Goal: Information Seeking & Learning: Learn about a topic

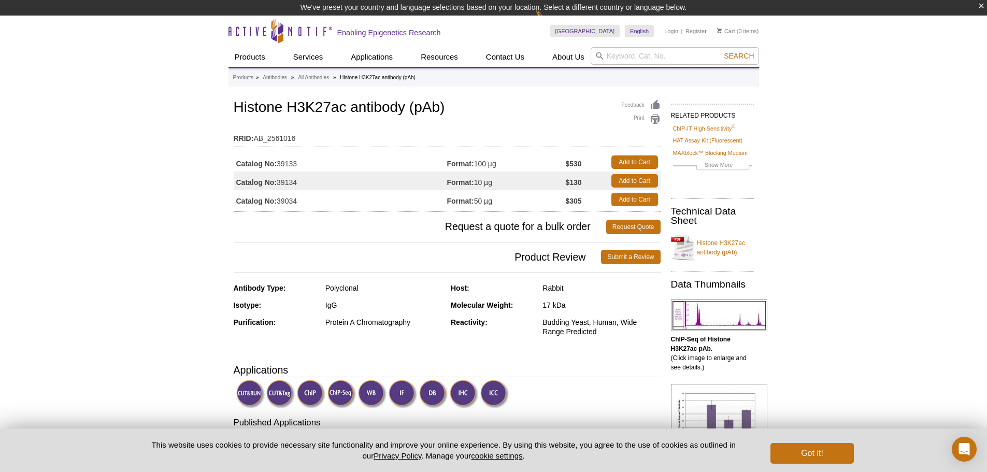
drag, startPoint x: 321, startPoint y: 163, endPoint x: 278, endPoint y: 163, distance: 42.5
click at [278, 163] on td "Catalog No: 39133" at bounding box center [340, 162] width 213 height 19
copy td "39133"
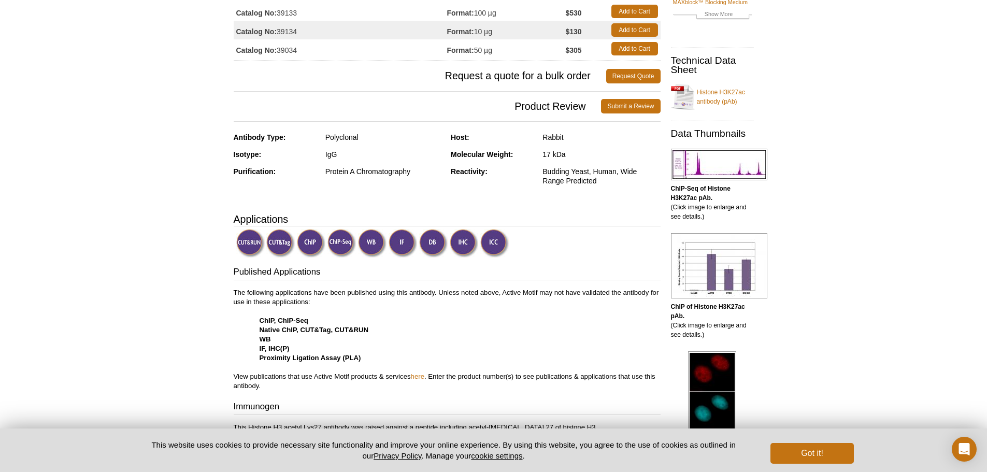
scroll to position [36, 0]
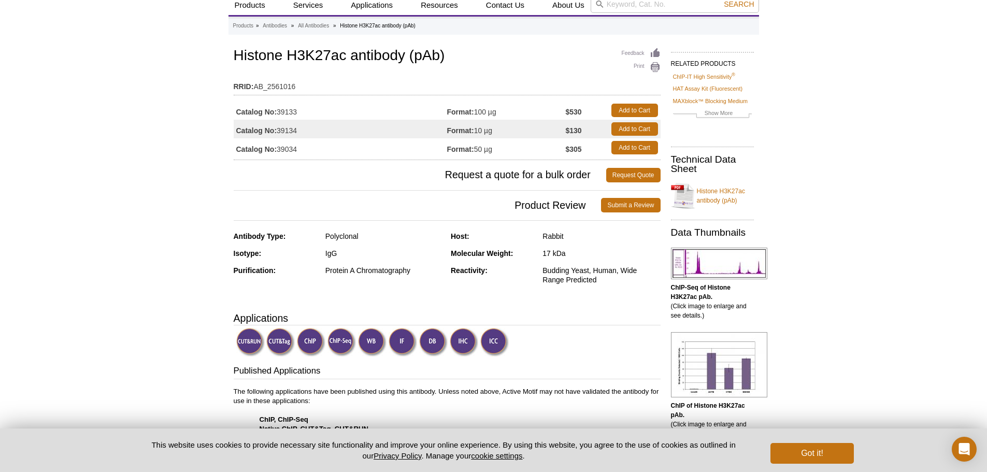
copy td "39133"
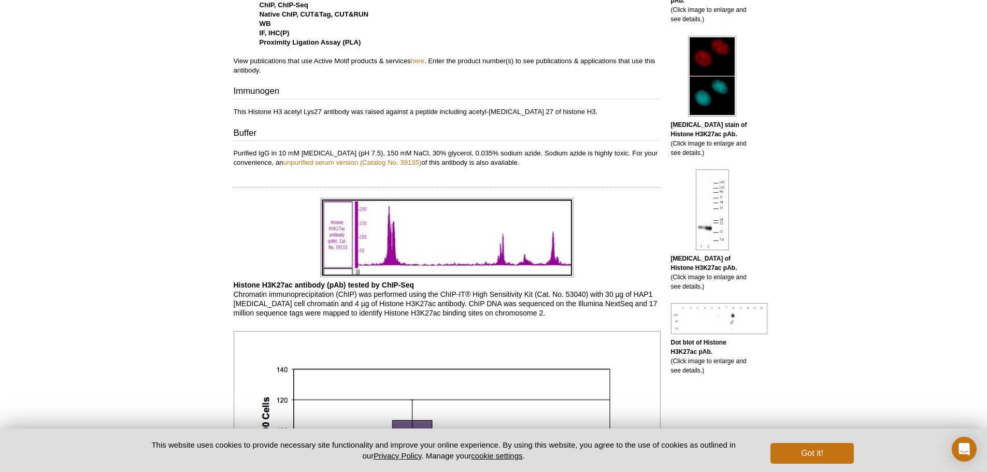
scroll to position [0, 0]
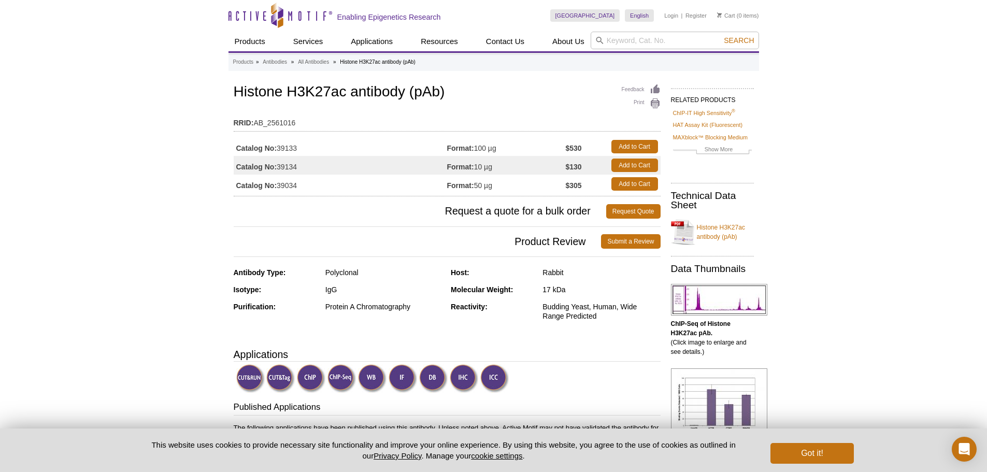
click at [342, 94] on h1 "Histone H3K27ac antibody (pAb)" at bounding box center [447, 93] width 427 height 18
drag, startPoint x: 351, startPoint y: 87, endPoint x: 291, endPoint y: 93, distance: 60.4
click at [291, 93] on h1 "Histone H3K27ac antibody (pAb)" at bounding box center [447, 93] width 427 height 18
copy h1 "H3K27ac"
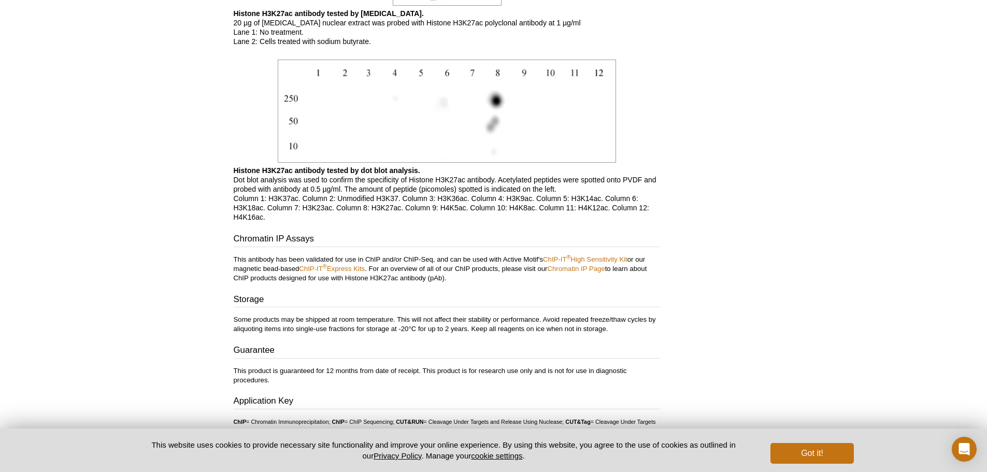
scroll to position [1585, 0]
